Goal: Task Accomplishment & Management: Manage account settings

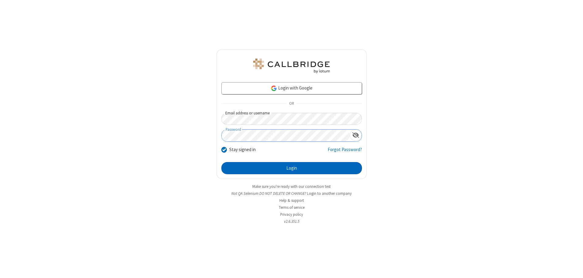
click at [291, 168] on button "Login" at bounding box center [291, 168] width 140 height 12
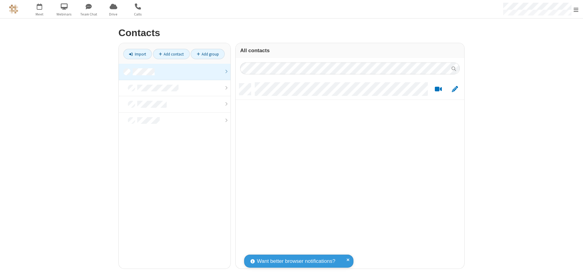
scroll to position [185, 224]
click at [174, 72] on link at bounding box center [175, 72] width 112 height 16
click at [171, 54] on link "Add contact" at bounding box center [171, 54] width 37 height 10
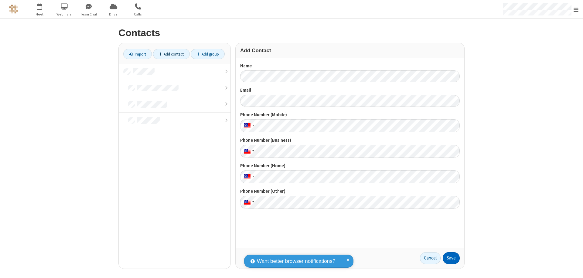
click at [451, 258] on button "Save" at bounding box center [450, 258] width 17 height 12
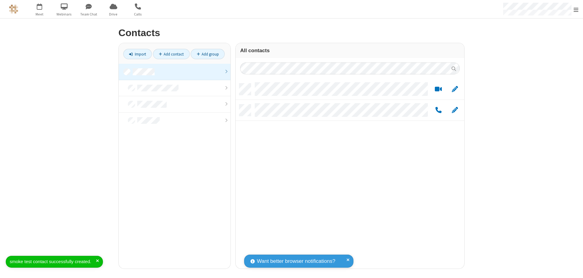
scroll to position [185, 224]
click at [171, 54] on link "Add contact" at bounding box center [171, 54] width 37 height 10
